Goal: Transaction & Acquisition: Purchase product/service

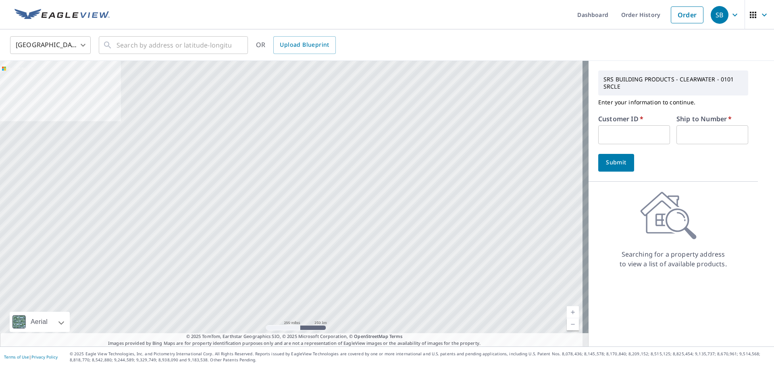
click at [601, 133] on input "text" at bounding box center [634, 134] width 72 height 19
click at [621, 134] on input "text" at bounding box center [634, 134] width 72 height 19
type input "srf101"
type input "1"
click at [590, 172] on div "SRS BUILDING PRODUCTS - CLEARWATER - 0101 SRCLE Enter your information to conti…" at bounding box center [672, 121] width 169 height 121
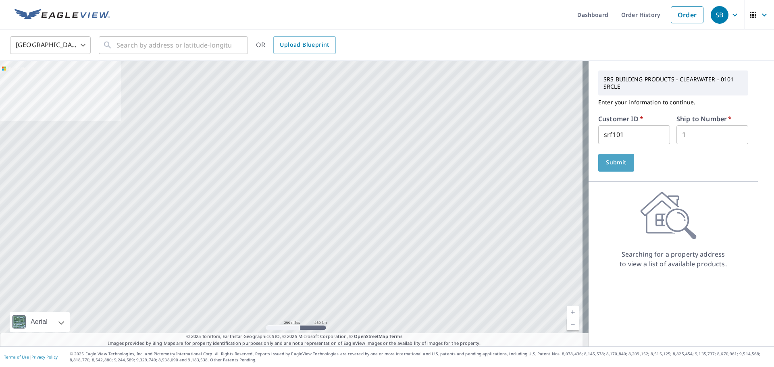
click at [608, 169] on button "Submit" at bounding box center [616, 163] width 36 height 18
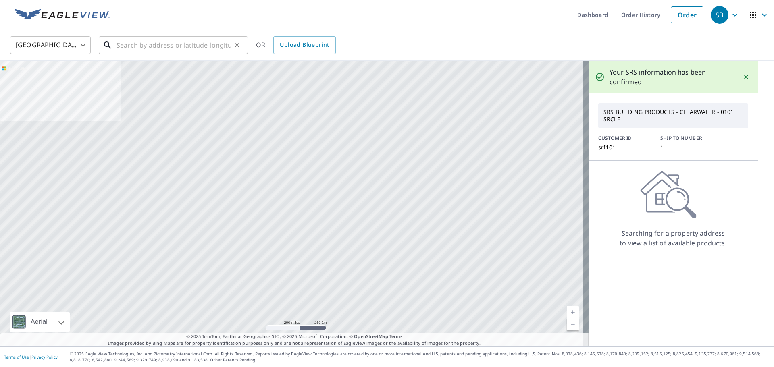
click at [187, 45] on input "text" at bounding box center [173, 45] width 115 height 23
type input "2301 N Albany Ave Tampa, FL 33607"
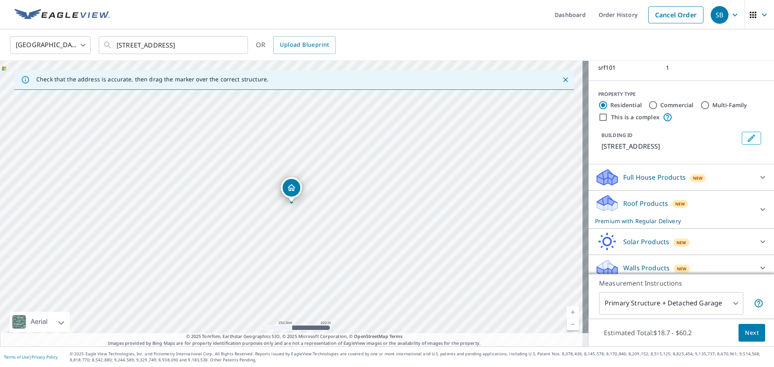
scroll to position [70, 0]
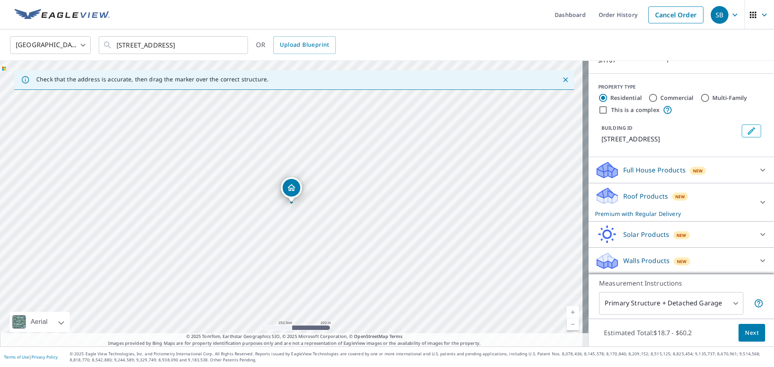
click at [660, 197] on p "Roof Products" at bounding box center [645, 196] width 45 height 10
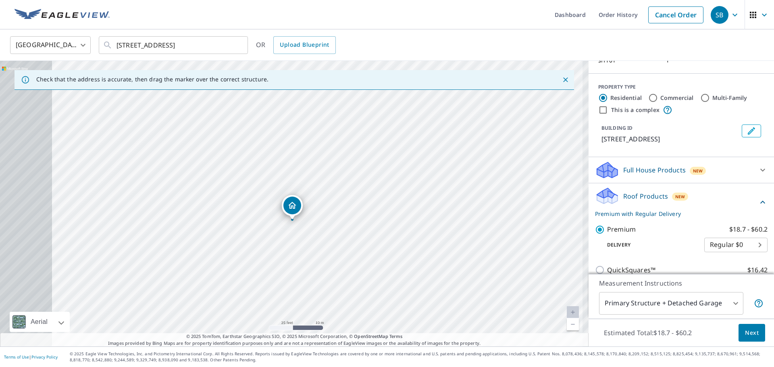
drag, startPoint x: 266, startPoint y: 249, endPoint x: 318, endPoint y: 249, distance: 52.0
click at [318, 249] on div "2301 N Albany Ave Tampa, FL 33607" at bounding box center [294, 204] width 588 height 286
click at [752, 330] on button "Next" at bounding box center [751, 333] width 27 height 18
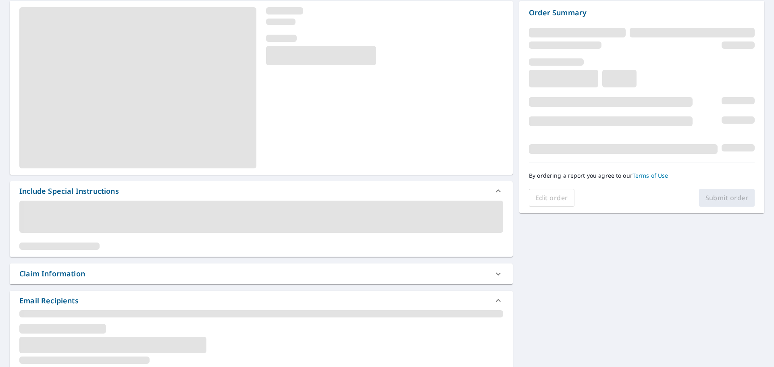
scroll to position [81, 0]
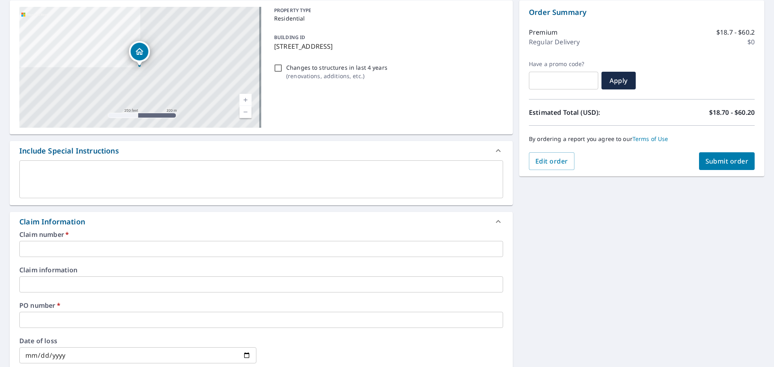
click at [102, 234] on label "Claim number   *" at bounding box center [261, 234] width 484 height 6
click at [100, 243] on input "text" at bounding box center [261, 249] width 484 height 16
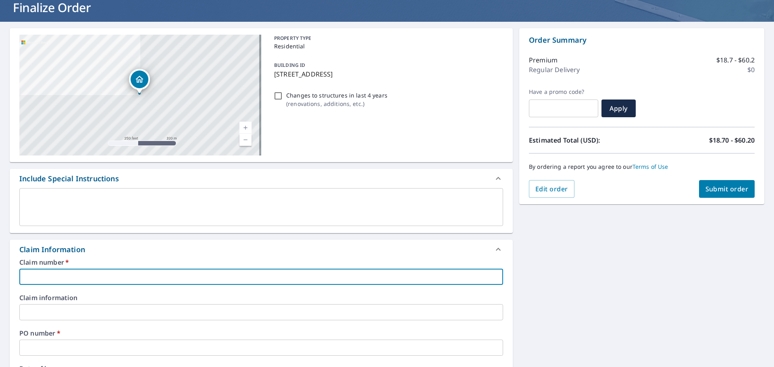
scroll to position [40, 0]
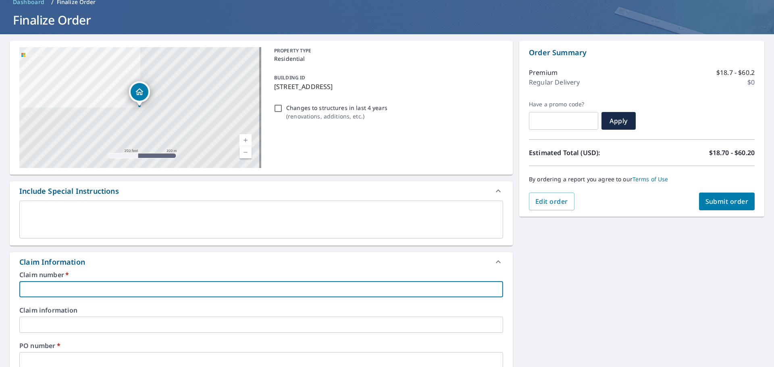
type input "2"
checkbox input "true"
type input "23"
checkbox input "true"
type input "230"
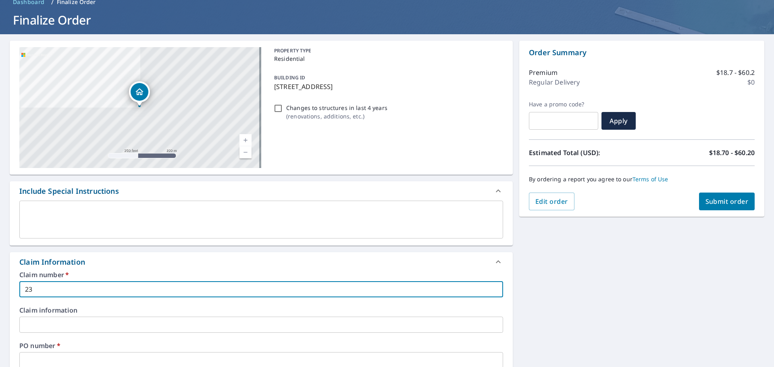
checkbox input "true"
type input "2301"
checkbox input "true"
type input "2301"
checkbox input "true"
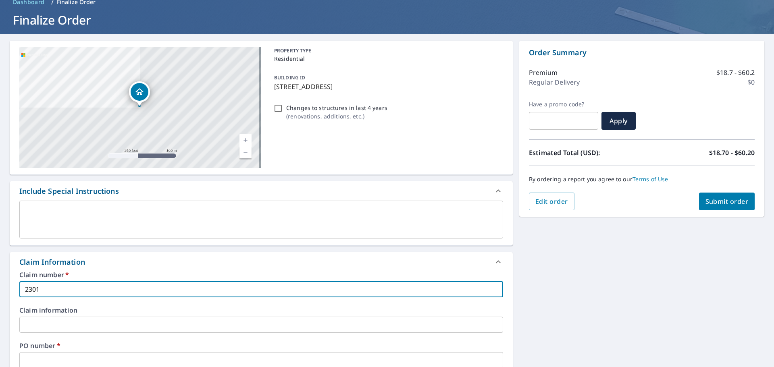
type input "2301 n"
checkbox input "true"
type input "2301 n"
checkbox input "true"
type input "2301 n a"
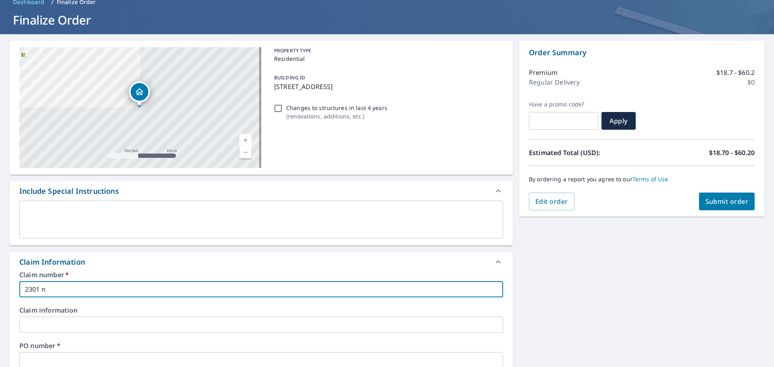
checkbox input "true"
type input "2301 n al"
checkbox input "true"
type input "2301 n alm"
checkbox input "true"
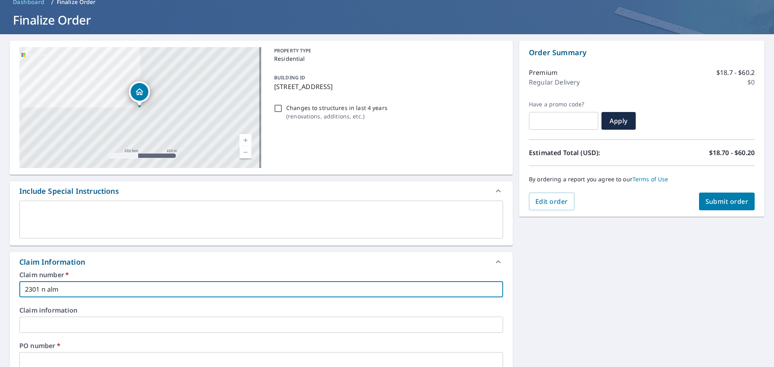
type input "2301 n al"
checkbox input "true"
type input "2301 n alb"
checkbox input "true"
type input "2301 n alba"
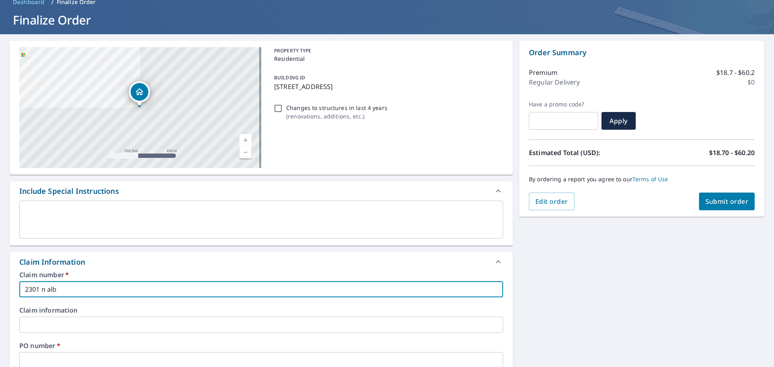
checkbox input "true"
type input "2301 n alban"
checkbox input "true"
type input "2301 n albany"
checkbox input "true"
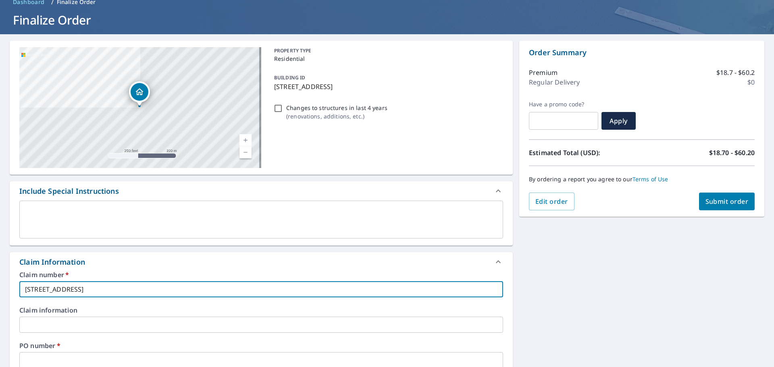
type input "2301 n albany"
checkbox input "true"
type input "2301 n albany a"
checkbox input "true"
type input "2301 n albany av"
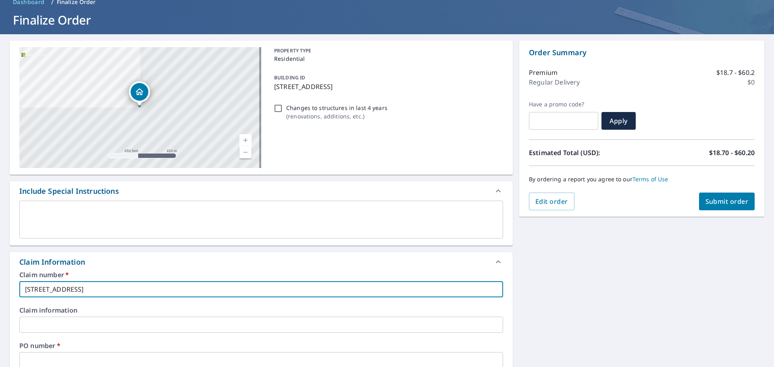
checkbox input "true"
type input "2301 n albany ave"
checkbox input "true"
type input "p2301 n albany ave"
checkbox input "true"
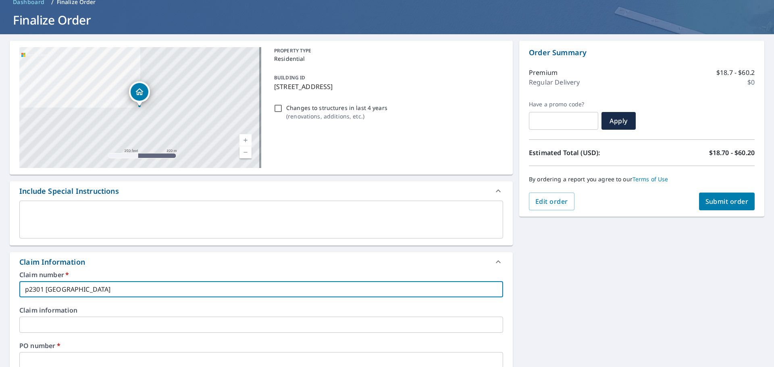
type input "pe2301 n albany ave"
checkbox input "true"
type input "pet2301 n albany ave"
checkbox input "true"
type input "pete2301 n albany ave"
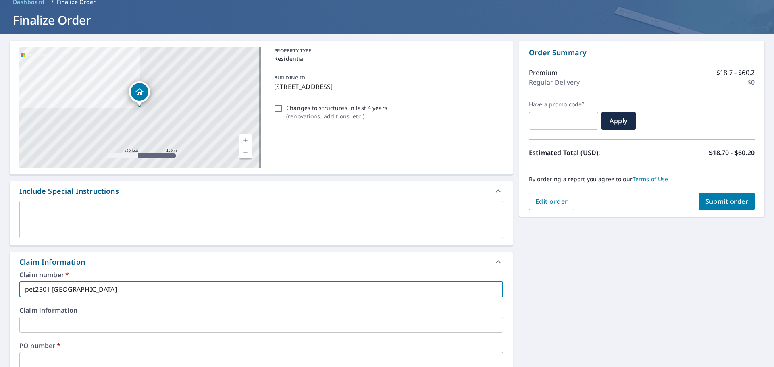
checkbox input "true"
type input "peter2301 n albany ave"
checkbox input "true"
type input "peter 2301 n albany ave"
checkbox input "true"
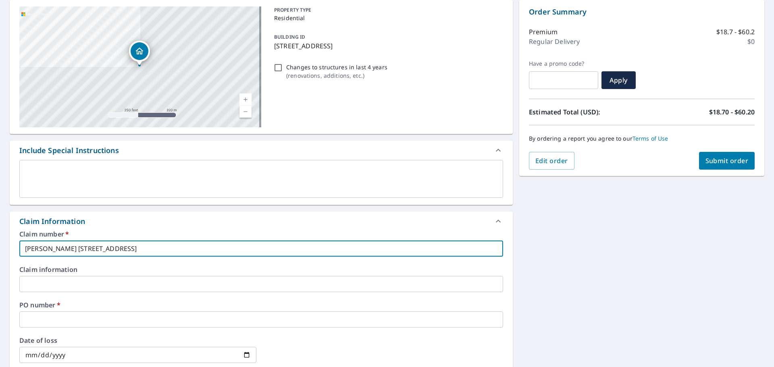
type input "peter 2301 n albany ave"
click at [51, 302] on label "PO number   *" at bounding box center [261, 305] width 484 height 6
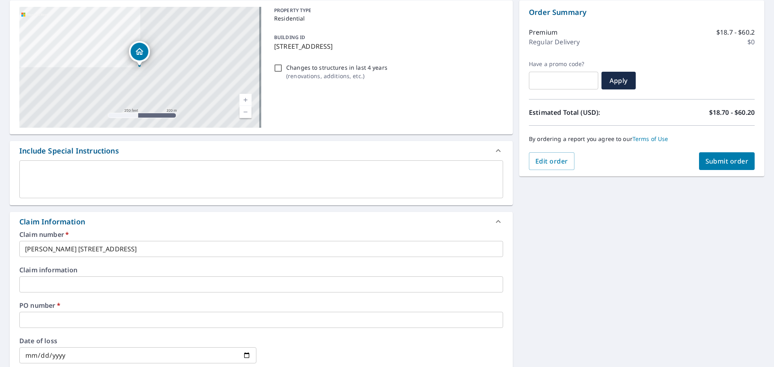
click at [54, 326] on input "text" at bounding box center [261, 320] width 484 height 16
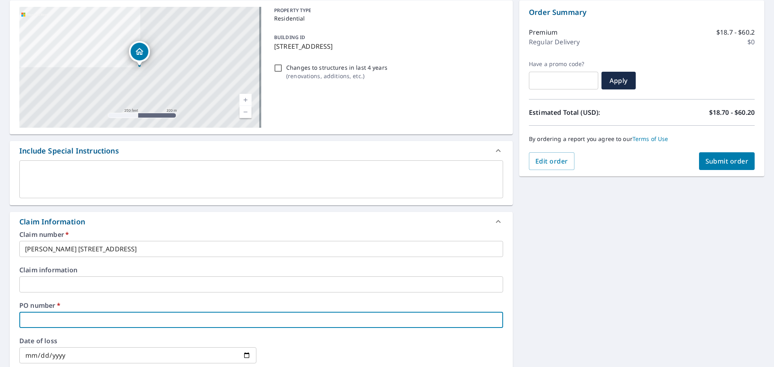
type input "p"
checkbox input "true"
type input "pe"
checkbox input "true"
type input "pet"
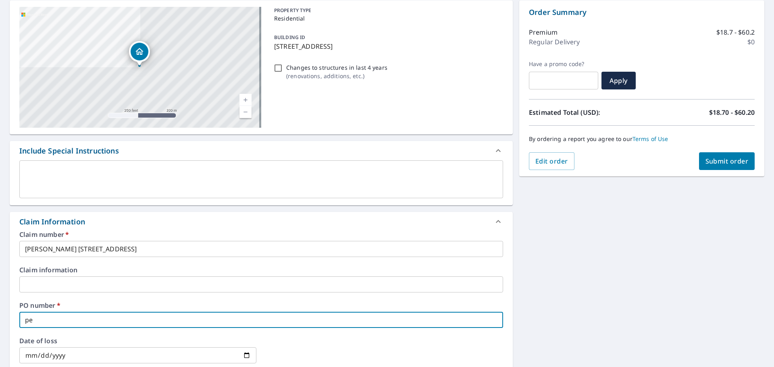
checkbox input "true"
type input "pete"
checkbox input "true"
type input "peter"
checkbox input "true"
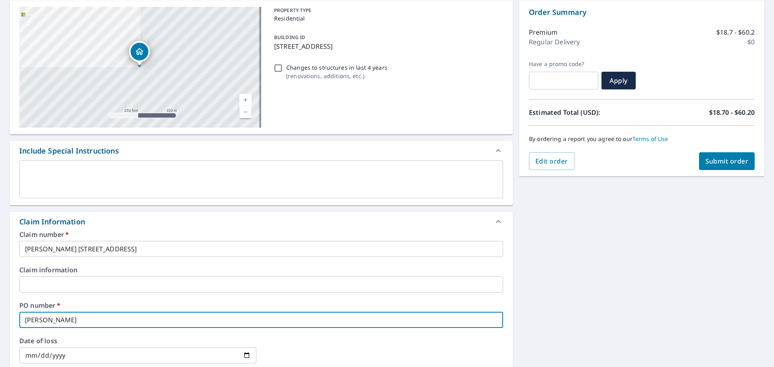
type input "peter"
checkbox input "true"
type input "peter 2"
checkbox input "true"
type input "peter 23"
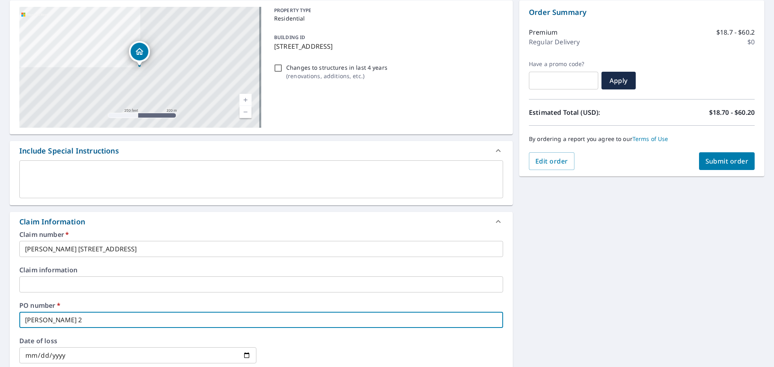
checkbox input "true"
type input "peter 230"
checkbox input "true"
type input "peter 230"
checkbox input "true"
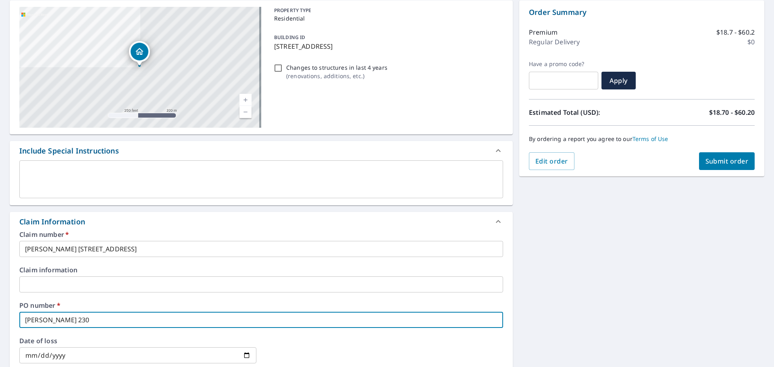
type input "peter 230 n"
checkbox input "true"
type input "peter 230 n"
checkbox input "true"
type input "peter 230 n a"
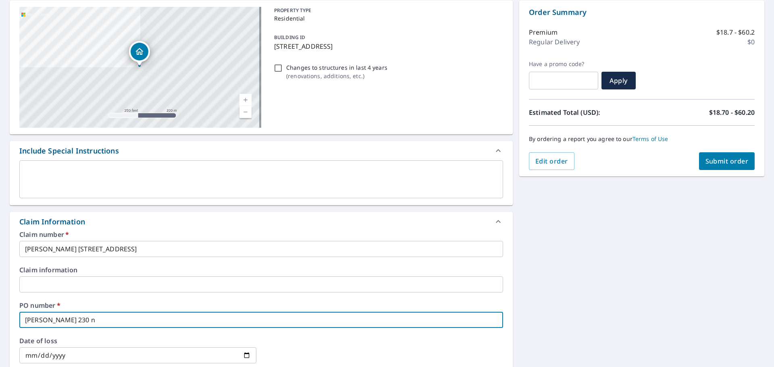
checkbox input "true"
type input "peter 230 n al"
checkbox input "true"
type input "peter 230 n alb"
checkbox input "true"
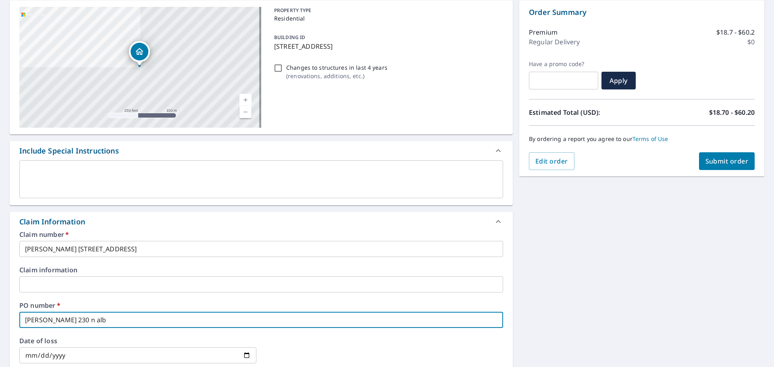
type input "peter 230 n alba"
checkbox input "true"
type input "peter 230 n alban"
checkbox input "true"
type input "peter 230 n alband"
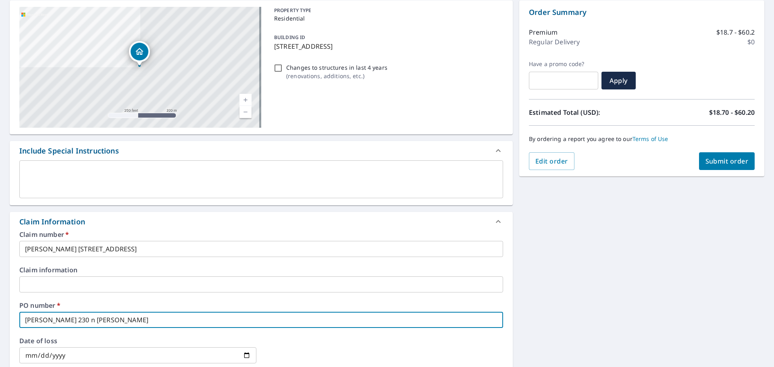
checkbox input "true"
type input "peter 230 n albandy"
checkbox input "true"
type input "peter 230 n alband"
checkbox input "true"
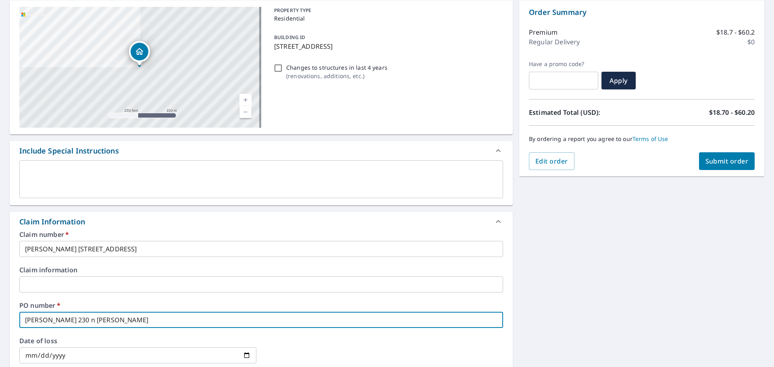
type input "peter 230 n alban"
checkbox input "true"
type input "peter 230 n albany"
checkbox input "true"
type input "peter 230 n albany"
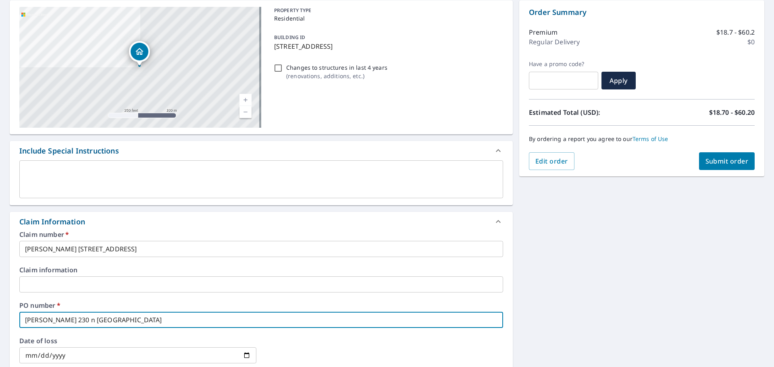
checkbox input "true"
type input "peter 230 n albany v"
checkbox input "true"
type input "peter 230 n albany ve"
checkbox input "true"
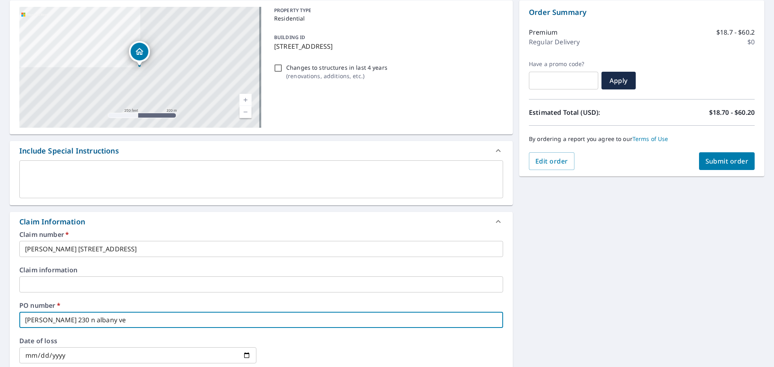
type input "peter 230 n albany v"
checkbox input "true"
type input "peter 230 n albany"
checkbox input "true"
type input "peter 230 n albany"
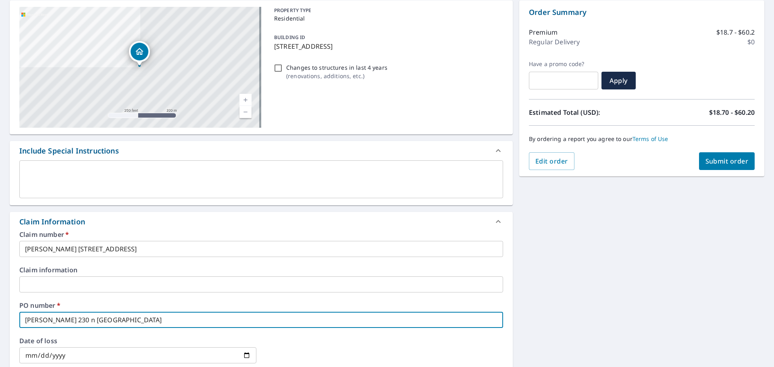
checkbox input "true"
type input "peter 230 n albany"
checkbox input "true"
type input "peter 230 n albany a"
checkbox input "true"
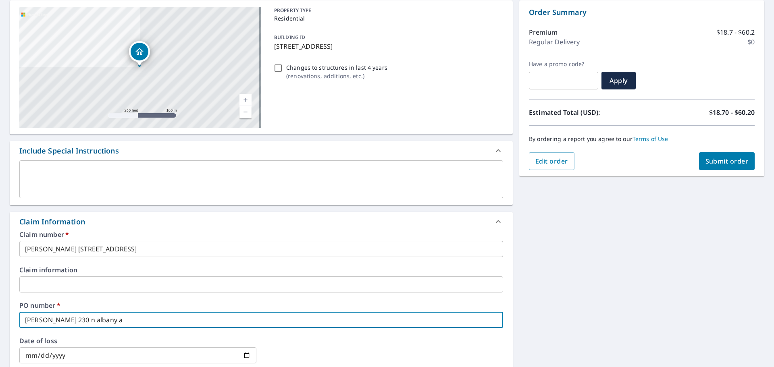
type input "peter 230 n albany av"
checkbox input "true"
type input "peter 230 n albany ave"
checkbox input "true"
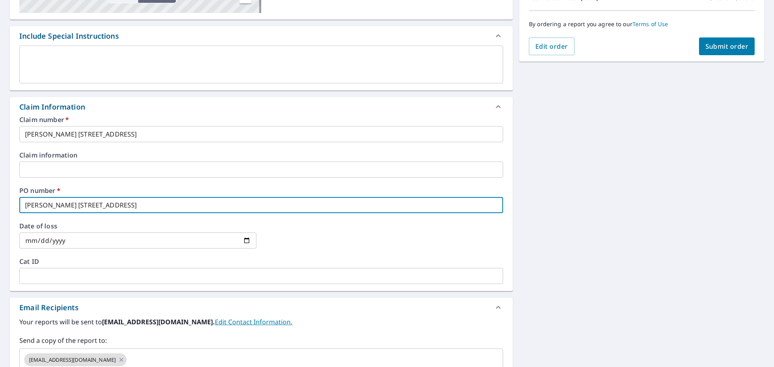
scroll to position [282, 0]
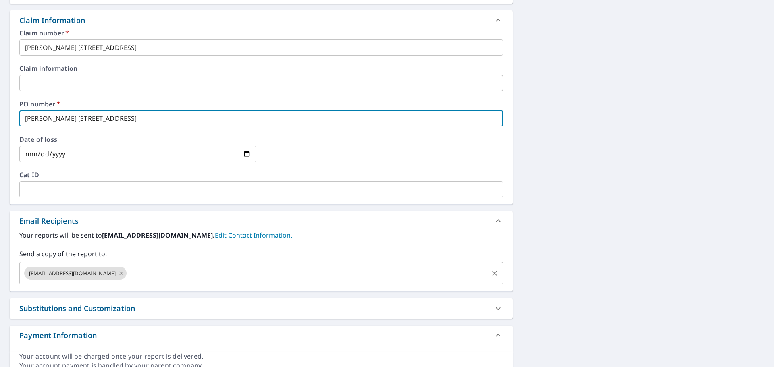
drag, startPoint x: 82, startPoint y: 271, endPoint x: 93, endPoint y: 272, distance: 10.9
click at [87, 272] on span "cikewood@srsicorp.com" at bounding box center [72, 274] width 96 height 8
type input "peter 230 n albany ave"
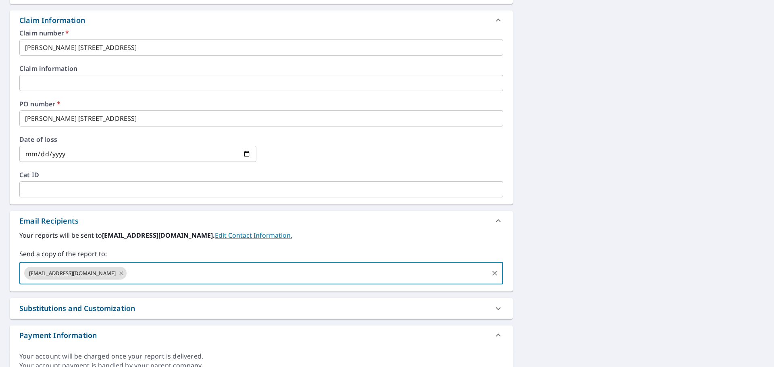
click at [118, 272] on icon at bounding box center [121, 273] width 6 height 9
checkbox input "true"
click at [96, 273] on input "text" at bounding box center [255, 273] width 464 height 15
type input "kyler.lovett@srsbuildingproducts.com"
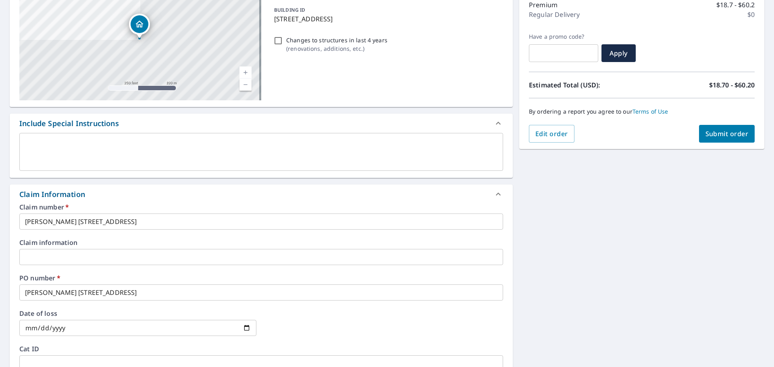
scroll to position [37, 0]
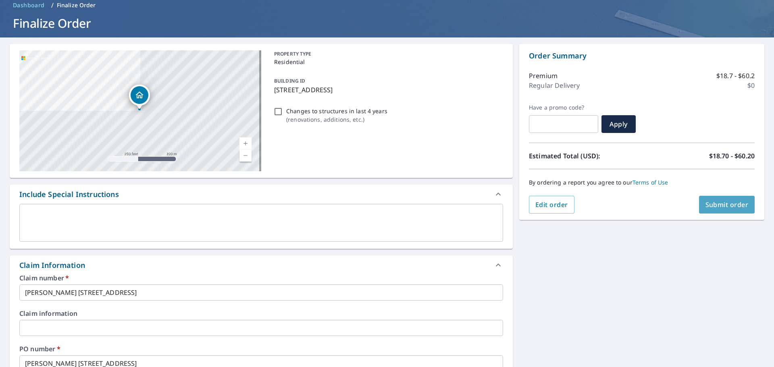
click at [731, 209] on span "Submit order" at bounding box center [726, 204] width 43 height 9
checkbox input "true"
